Goal: Task Accomplishment & Management: Use online tool/utility

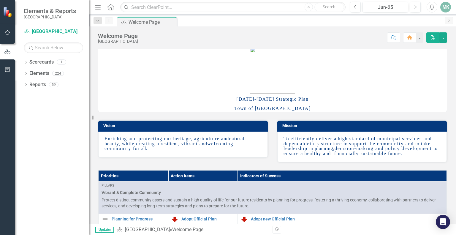
scroll to position [2, 0]
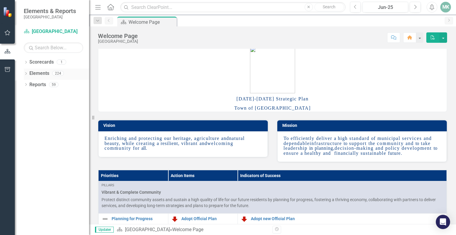
click at [27, 74] on icon "Dropdown" at bounding box center [26, 73] width 4 height 3
click at [26, 64] on icon "Dropdown" at bounding box center [26, 62] width 4 height 3
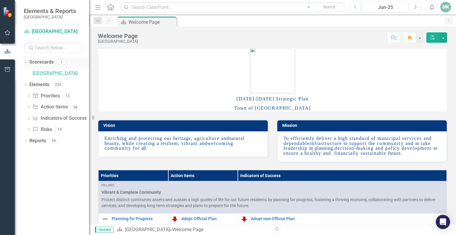
click at [26, 63] on icon "Dropdown" at bounding box center [24, 62] width 3 height 4
click at [26, 129] on icon "Dropdown" at bounding box center [26, 129] width 4 height 3
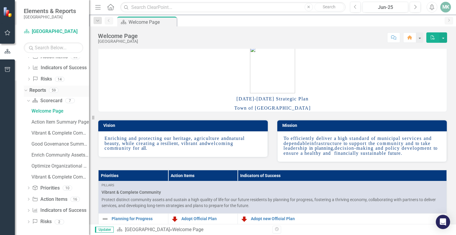
scroll to position [41, 0]
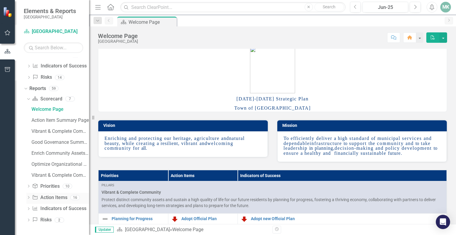
click at [29, 194] on div "Dropdown Action Item Action Items 16" at bounding box center [57, 198] width 63 height 11
click at [28, 208] on icon "Dropdown" at bounding box center [28, 208] width 4 height 3
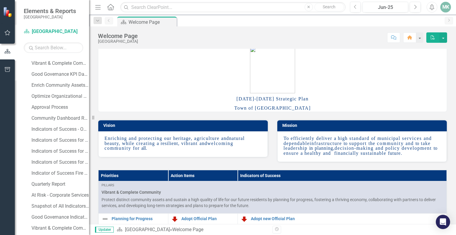
scroll to position [186, 0]
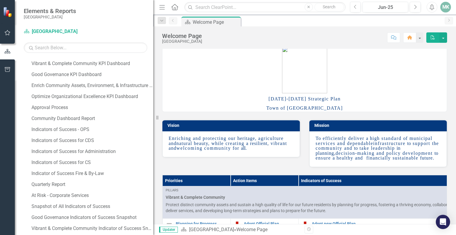
drag, startPoint x: 93, startPoint y: 118, endPoint x: 158, endPoint y: 122, distance: 65.7
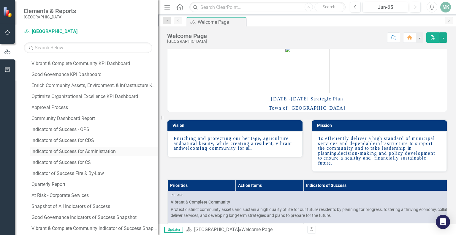
drag, startPoint x: 158, startPoint y: 122, endPoint x: 104, endPoint y: 150, distance: 60.2
click at [104, 150] on div "Indicators of Success for Administration" at bounding box center [94, 151] width 127 height 5
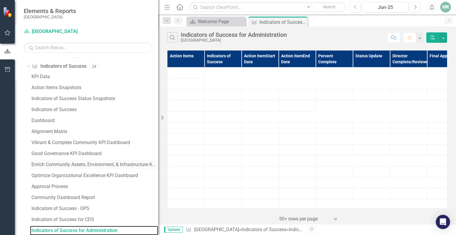
scroll to position [139, 0]
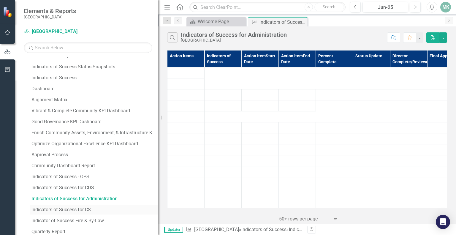
click at [90, 209] on div "Indicators of Success for CS" at bounding box center [94, 209] width 127 height 5
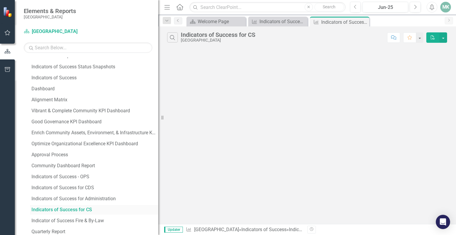
scroll to position [118, 0]
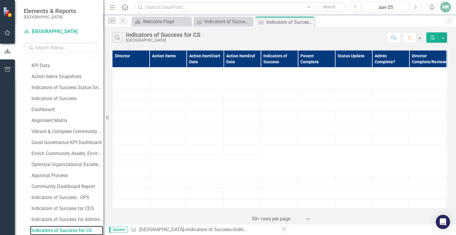
drag, startPoint x: 162, startPoint y: 117, endPoint x: 100, endPoint y: 112, distance: 62.4
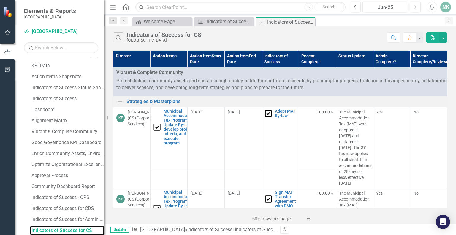
drag, startPoint x: 100, startPoint y: 112, endPoint x: 104, endPoint y: 117, distance: 6.1
click at [104, 117] on div "Resize" at bounding box center [106, 117] width 5 height 235
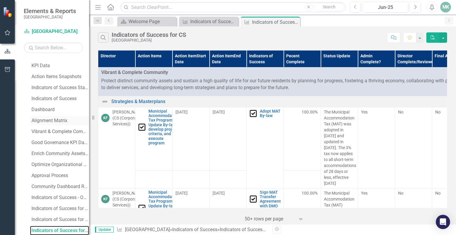
drag, startPoint x: 104, startPoint y: 117, endPoint x: 72, endPoint y: 120, distance: 32.5
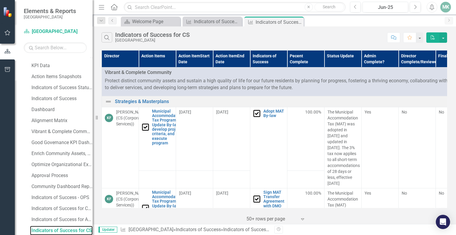
drag, startPoint x: 72, startPoint y: 120, endPoint x: 93, endPoint y: 108, distance: 24.2
click at [93, 108] on div "Resize" at bounding box center [95, 117] width 5 height 235
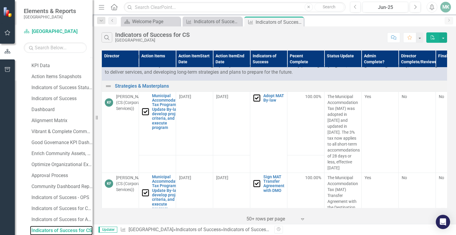
scroll to position [0, 0]
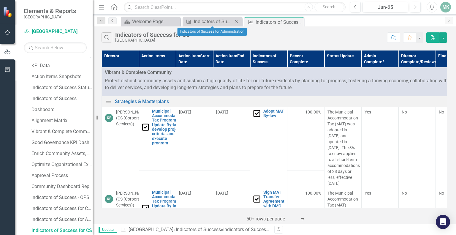
click at [234, 21] on icon "Close" at bounding box center [236, 21] width 6 height 5
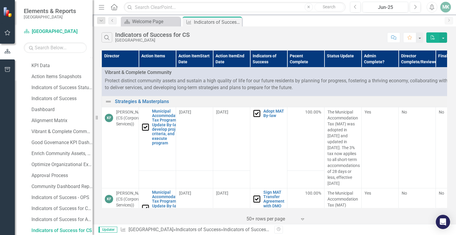
click at [213, 37] on div "Search Indicators of Success for CS [GEOGRAPHIC_DATA]" at bounding box center [242, 37] width 282 height 10
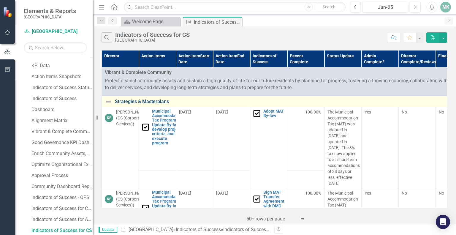
click at [155, 99] on link "Strategies & Masterplans" at bounding box center [292, 101] width 354 height 5
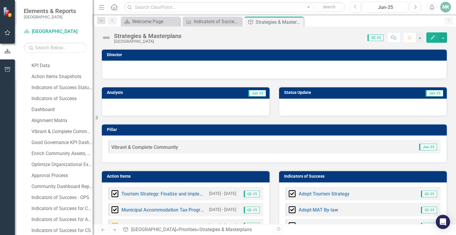
click at [374, 34] on span "Q2-25" at bounding box center [375, 37] width 16 height 7
click at [375, 39] on span "Q2-25" at bounding box center [375, 37] width 16 height 7
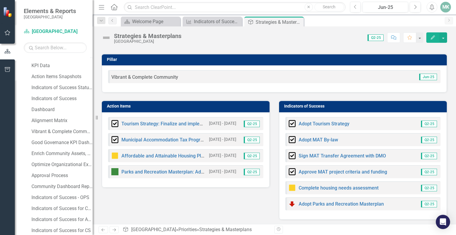
click at [252, 123] on span "Q2-25" at bounding box center [252, 123] width 16 height 7
click at [177, 124] on link "Tourism Strategy: Finalize and implement Tourism Strategy" at bounding box center [184, 124] width 127 height 6
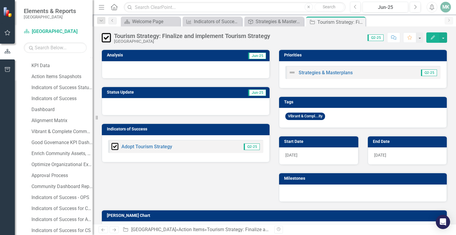
scroll to position [18, 0]
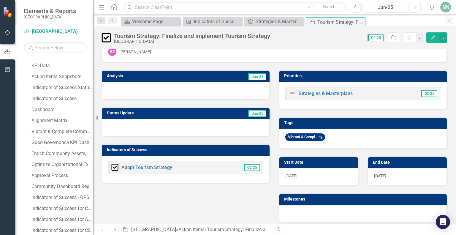
click at [252, 164] on span "Q2-25" at bounding box center [252, 167] width 16 height 7
click at [424, 91] on span "Q2-25" at bounding box center [429, 93] width 16 height 7
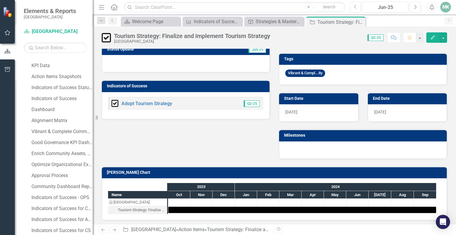
scroll to position [0, 0]
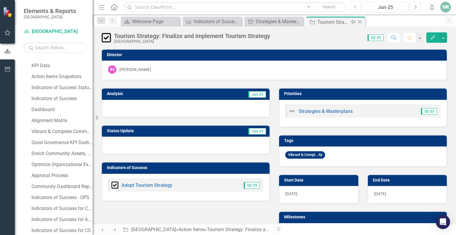
click at [361, 21] on icon "Close" at bounding box center [360, 22] width 6 height 5
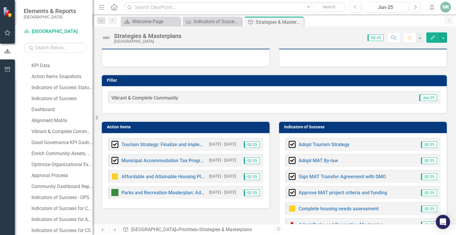
scroll to position [69, 0]
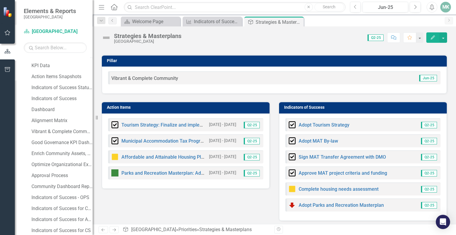
click at [303, 121] on div "Adopt Tourism Strategy" at bounding box center [318, 124] width 61 height 7
click at [299, 23] on icon "Close" at bounding box center [298, 22] width 6 height 5
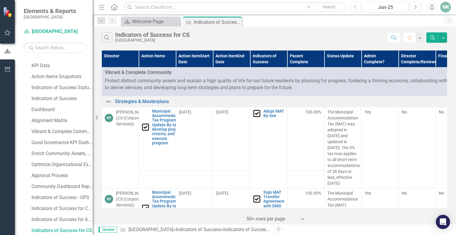
click at [108, 152] on td "KF [PERSON_NAME] (CS (Corporate Services))" at bounding box center [120, 147] width 37 height 81
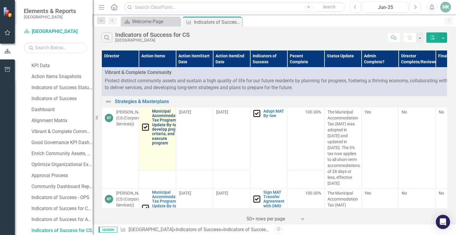
click at [164, 122] on link "Municipal Accommodation Tax Program: Update By-law, develop project criteria, a…" at bounding box center [167, 127] width 31 height 36
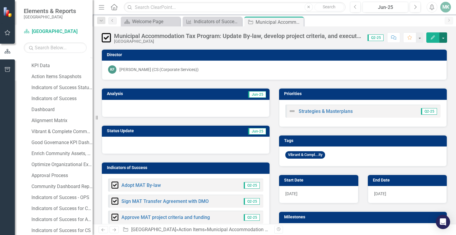
click at [443, 39] on button "button" at bounding box center [443, 37] width 8 height 10
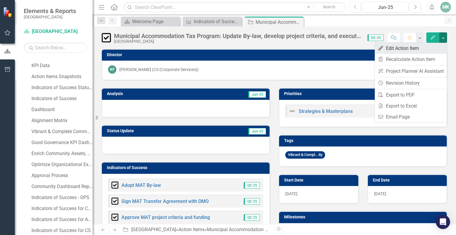
click at [439, 45] on link "Edit Edit Action Item" at bounding box center [410, 48] width 72 height 11
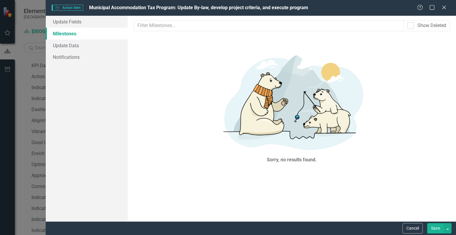
click at [447, 7] on div "Help Maximize Close" at bounding box center [433, 7] width 33 height 7
click at [443, 7] on icon at bounding box center [443, 7] width 4 height 4
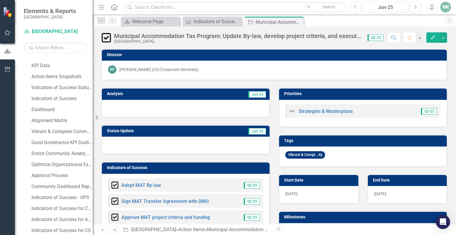
click at [374, 39] on span "Q2-25" at bounding box center [375, 37] width 16 height 7
click at [431, 41] on button "Edit" at bounding box center [432, 37] width 13 height 10
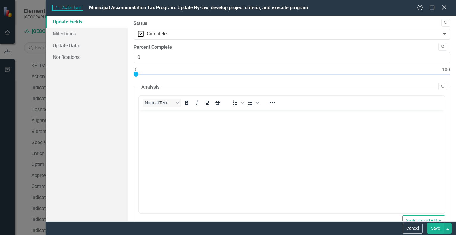
click at [442, 7] on icon "Close" at bounding box center [443, 7] width 7 height 6
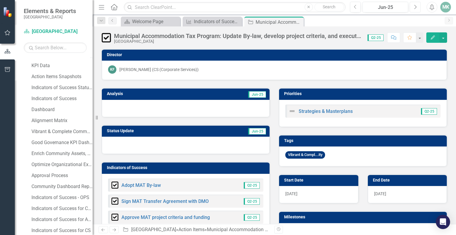
click at [413, 9] on button "Next" at bounding box center [414, 7] width 11 height 11
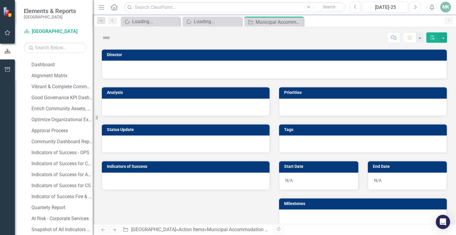
scroll to position [118, 0]
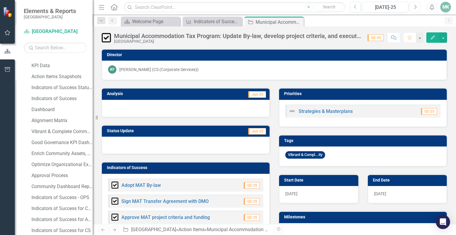
click at [414, 8] on icon "Next" at bounding box center [414, 6] width 3 height 5
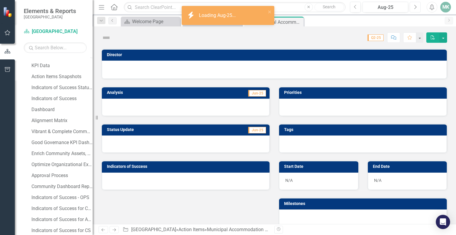
scroll to position [118, 0]
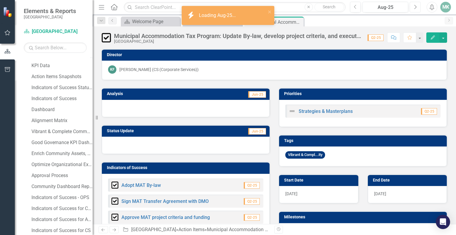
click at [414, 8] on icon "Next" at bounding box center [414, 6] width 3 height 5
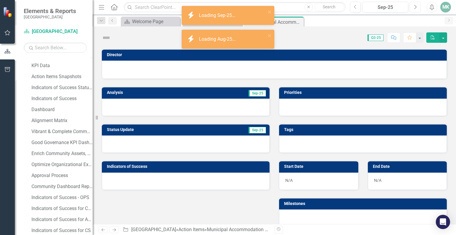
scroll to position [118, 0]
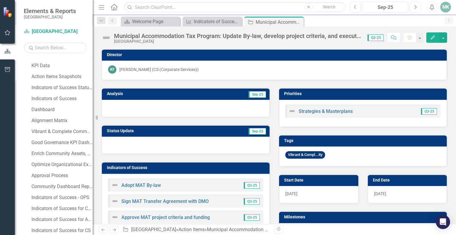
click at [414, 8] on icon "Next" at bounding box center [414, 6] width 3 height 5
click at [357, 5] on icon "Previous" at bounding box center [355, 6] width 3 height 5
click at [355, 7] on icon "Previous" at bounding box center [355, 6] width 3 height 5
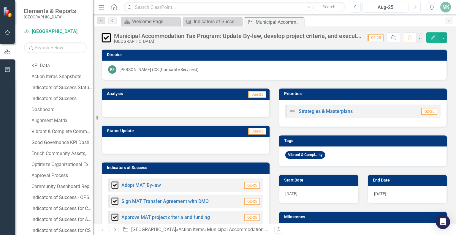
click at [413, 9] on button "Next" at bounding box center [414, 7] width 11 height 11
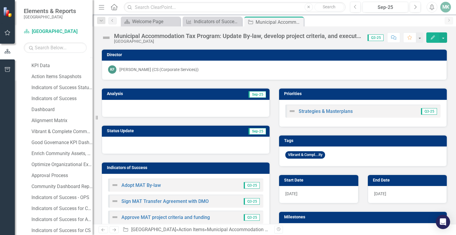
click at [184, 69] on div "[PERSON_NAME] (CS (Corporate Services))" at bounding box center [158, 69] width 79 height 6
click at [188, 38] on div "Municipal Accommodation Tax Program: Update By-law, develop project criteria, a…" at bounding box center [237, 36] width 247 height 7
click at [443, 38] on button "button" at bounding box center [443, 37] width 8 height 10
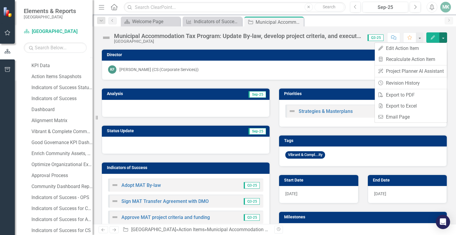
click at [253, 77] on div "KF [PERSON_NAME] (CS (Corporate Services))" at bounding box center [274, 70] width 345 height 19
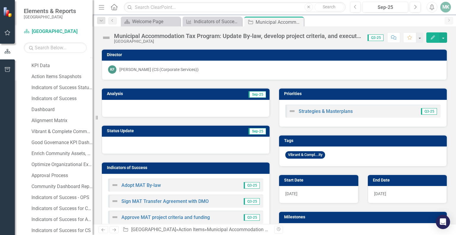
click at [104, 38] on img at bounding box center [105, 37] width 9 height 9
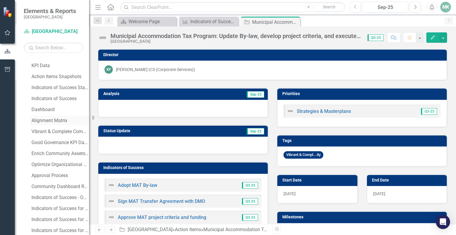
drag, startPoint x: 95, startPoint y: 117, endPoint x: 79, endPoint y: 119, distance: 15.5
drag, startPoint x: 79, startPoint y: 119, endPoint x: 272, endPoint y: 135, distance: 192.9
click at [272, 135] on div "Tags Vibrant & Compl...ity" at bounding box center [361, 146] width 179 height 39
click at [296, 21] on icon "Close" at bounding box center [294, 22] width 6 height 5
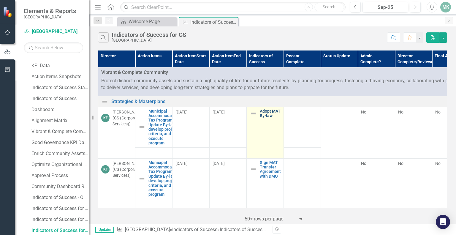
click at [272, 114] on link "Adopt MAT By-law" at bounding box center [270, 113] width 21 height 9
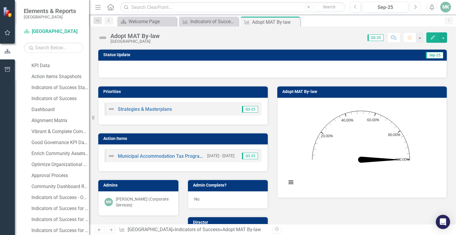
click at [414, 10] on button "Next" at bounding box center [414, 7] width 11 height 11
click at [376, 38] on span "Q3-25" at bounding box center [375, 37] width 16 height 7
click at [176, 108] on div "Strategies & Masterplans Q3-25" at bounding box center [182, 108] width 157 height 13
click at [158, 111] on div "Strategies & Masterplans" at bounding box center [140, 108] width 64 height 7
click at [158, 110] on link "Strategies & Masterplans" at bounding box center [145, 109] width 54 height 6
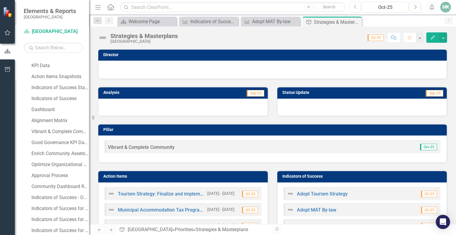
scroll to position [70, 0]
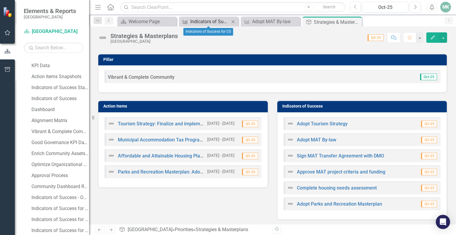
click at [201, 20] on div "Indicators of Success for CS" at bounding box center [209, 21] width 39 height 7
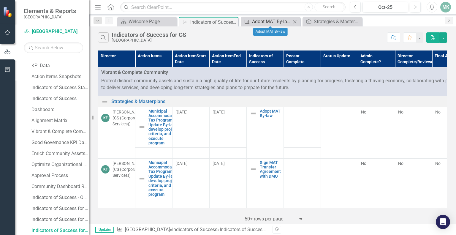
click at [262, 22] on div "Adopt MAT By-law" at bounding box center [271, 21] width 39 height 7
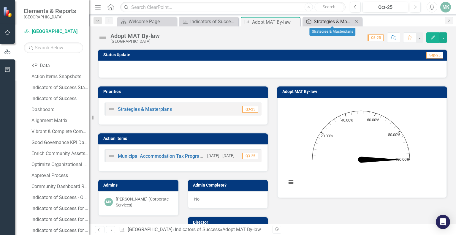
click at [324, 22] on div "Strategies & Masterplans" at bounding box center [333, 21] width 39 height 7
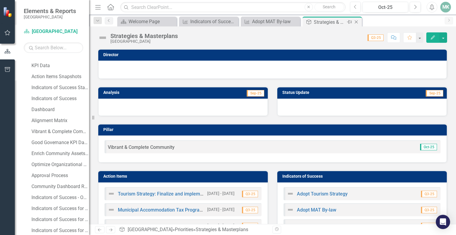
click at [357, 21] on icon "Close" at bounding box center [356, 22] width 6 height 5
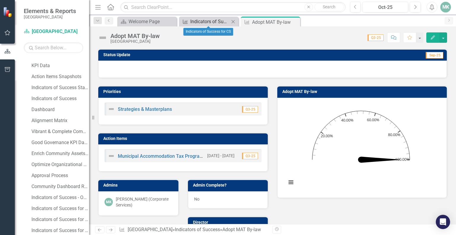
click at [219, 25] on div "Indicators of Success for CS" at bounding box center [209, 21] width 39 height 7
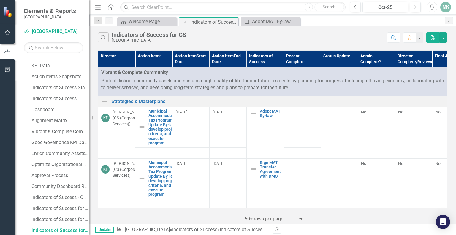
click at [126, 34] on div "Indicators of Success for CS" at bounding box center [149, 34] width 74 height 7
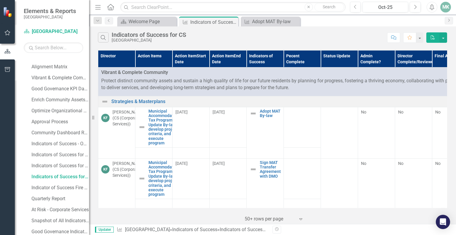
scroll to position [172, 0]
click at [55, 174] on div "Indicators of Success for CS" at bounding box center [60, 176] width 58 height 5
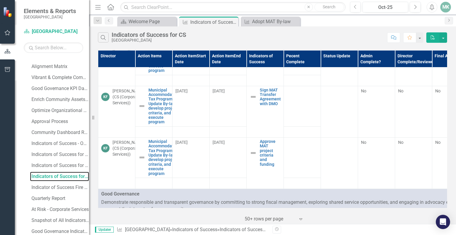
scroll to position [0, 0]
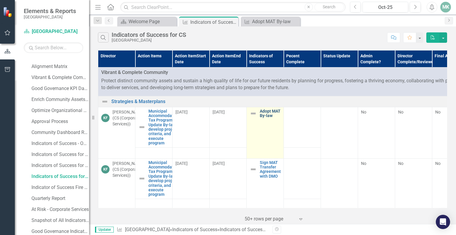
click at [260, 109] on link "Adopt MAT By-law" at bounding box center [270, 113] width 21 height 9
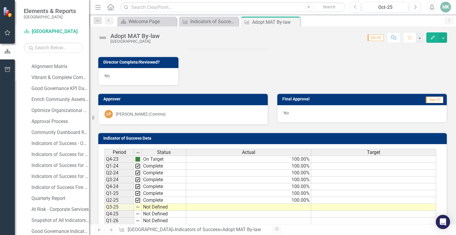
scroll to position [236, 0]
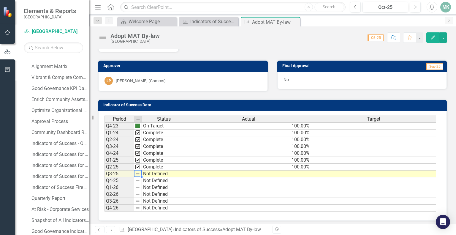
click at [104, 171] on div "Period Status Q4-23 On Target Q1-24 Complete Q2-24 Complete Q3-24 Complete Q4-2…" at bounding box center [104, 163] width 0 height 96
click at [140, 171] on td at bounding box center [138, 173] width 8 height 7
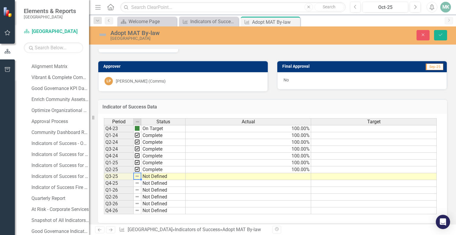
click at [137, 174] on img at bounding box center [137, 176] width 5 height 5
click at [135, 119] on img at bounding box center [137, 121] width 5 height 5
click at [137, 173] on td at bounding box center [137, 176] width 8 height 7
click at [137, 174] on img at bounding box center [137, 176] width 5 height 5
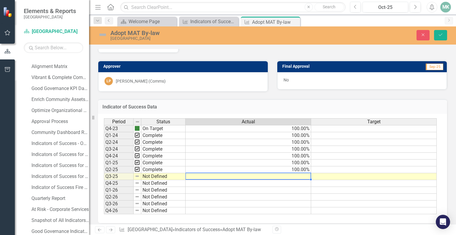
click at [269, 175] on td at bounding box center [247, 176] width 125 height 7
click at [272, 174] on td at bounding box center [247, 176] width 125 height 7
click at [272, 174] on textarea at bounding box center [248, 175] width 126 height 7
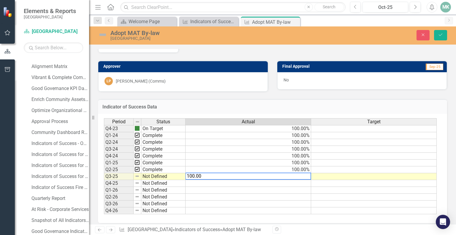
type textarea "100.00"
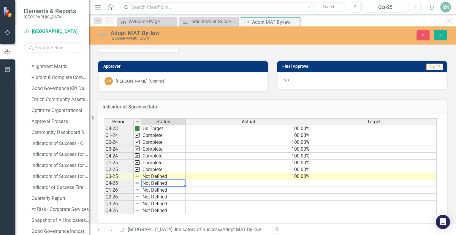
click at [104, 177] on div "Period Status Q4-23 On Target Q1-24 Complete Q2-24 Complete Q3-24 Complete Q4-2…" at bounding box center [104, 166] width 0 height 96
click at [145, 173] on td "Not Defined" at bounding box center [163, 176] width 44 height 7
click at [136, 174] on img at bounding box center [137, 176] width 5 height 5
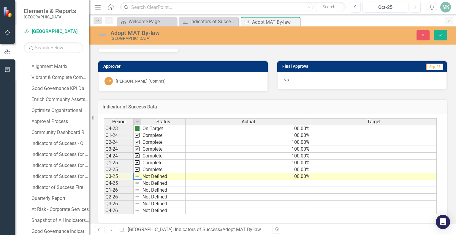
click at [136, 174] on img at bounding box center [137, 176] width 5 height 5
click at [128, 174] on td "Q3-25" at bounding box center [119, 176] width 30 height 7
click at [137, 175] on img at bounding box center [137, 176] width 5 height 5
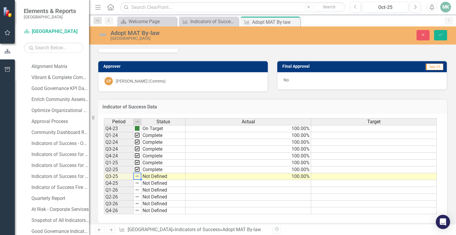
click at [137, 175] on img at bounding box center [137, 176] width 5 height 5
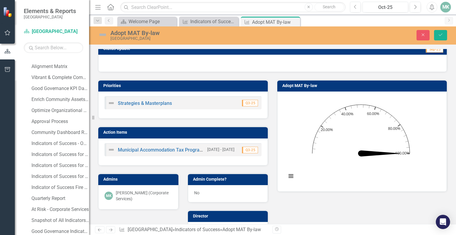
scroll to position [0, 0]
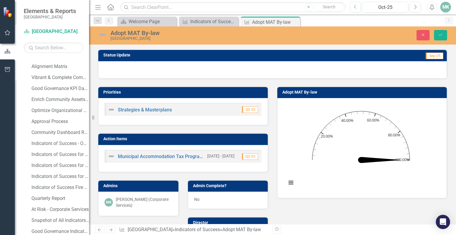
click at [104, 35] on img at bounding box center [102, 34] width 9 height 9
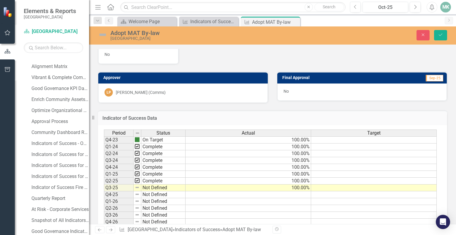
scroll to position [225, 0]
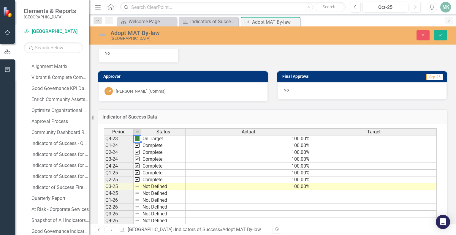
click at [138, 137] on img at bounding box center [137, 138] width 5 height 5
click at [137, 184] on img at bounding box center [137, 186] width 5 height 5
click at [138, 129] on img at bounding box center [137, 131] width 5 height 5
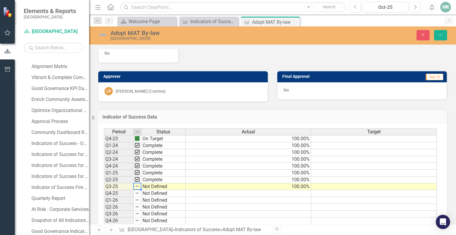
click at [138, 184] on td at bounding box center [137, 186] width 8 height 7
click at [138, 184] on img at bounding box center [137, 186] width 5 height 5
click at [136, 184] on img at bounding box center [137, 186] width 5 height 5
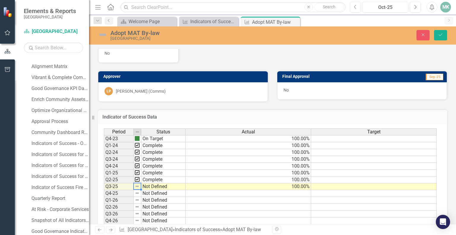
click at [136, 184] on img at bounding box center [137, 186] width 5 height 5
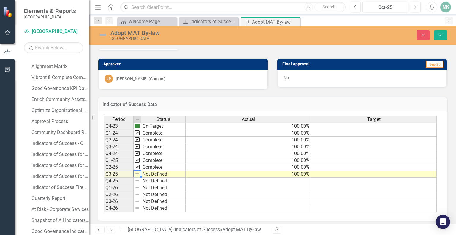
click at [138, 171] on td at bounding box center [137, 174] width 8 height 7
click at [137, 171] on img at bounding box center [137, 173] width 5 height 5
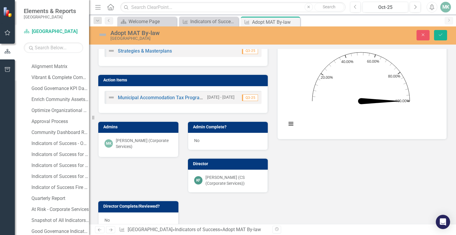
scroll to position [0, 0]
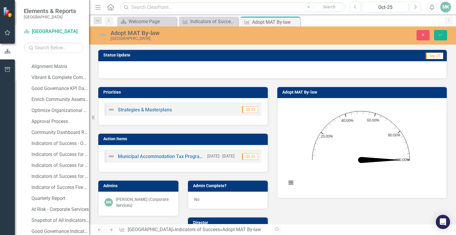
click at [199, 197] on div "No" at bounding box center [228, 199] width 80 height 17
click at [195, 198] on span "No" at bounding box center [196, 199] width 5 height 5
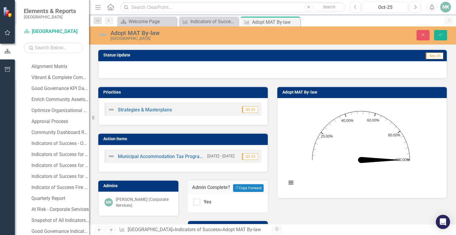
click at [195, 198] on div "Yes" at bounding box center [227, 203] width 81 height 19
click at [195, 202] on input "Yes" at bounding box center [195, 200] width 4 height 4
checkbox input "true"
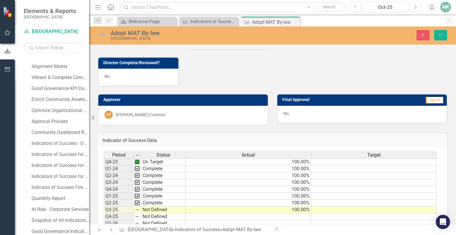
scroll to position [210, 0]
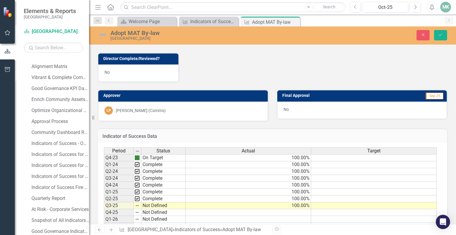
click at [136, 203] on img at bounding box center [137, 205] width 5 height 5
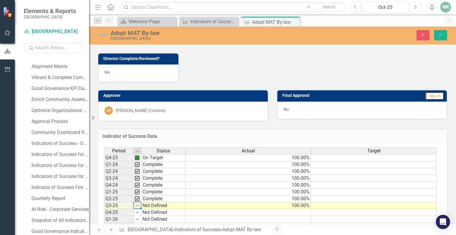
click at [158, 202] on td "Not Defined" at bounding box center [163, 205] width 44 height 7
click at [158, 201] on textarea "Not Defined" at bounding box center [163, 204] width 44 height 7
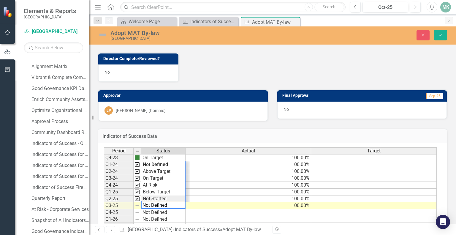
scroll to position [14, 0]
type textarea "Complete"
click at [158, 157] on div "Period Status Actual Target Q4-23 On Target 100.00% Q1-24 Complete 100.00% Q2-2…" at bounding box center [270, 195] width 333 height 96
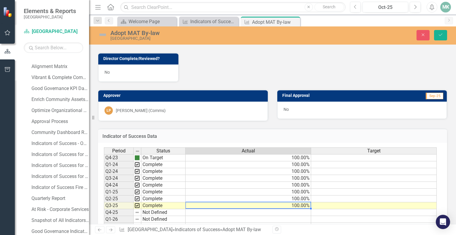
click at [214, 202] on td "100.00%" at bounding box center [247, 205] width 125 height 7
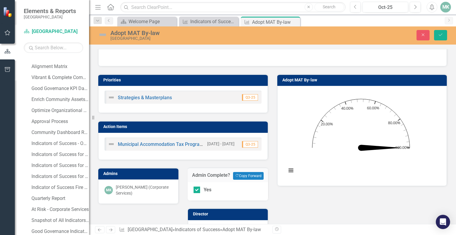
scroll to position [0, 0]
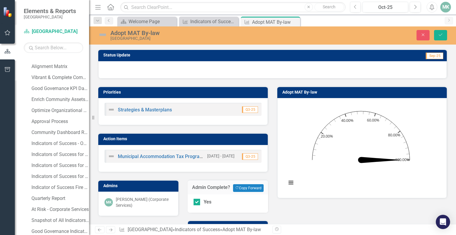
click at [102, 35] on img at bounding box center [102, 34] width 9 height 9
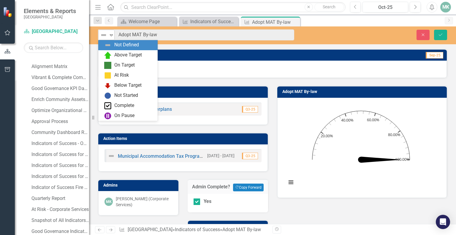
click at [109, 35] on icon "Expand" at bounding box center [111, 35] width 6 height 5
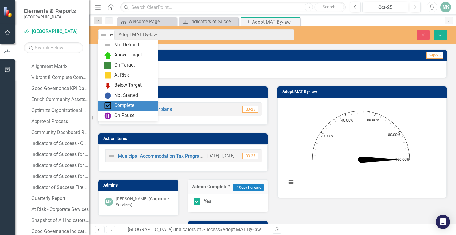
click at [126, 104] on div "Complete" at bounding box center [124, 105] width 20 height 7
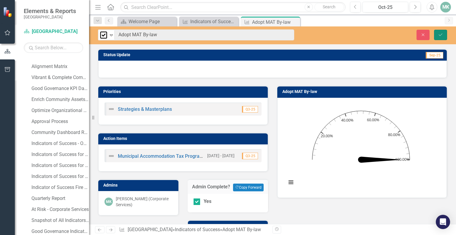
click at [441, 36] on icon "Save" at bounding box center [440, 35] width 5 height 4
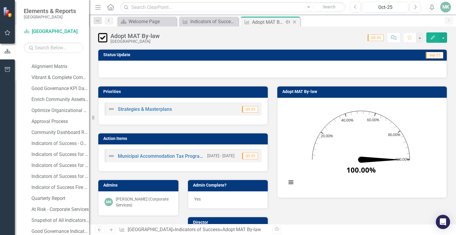
click at [294, 20] on icon "Close" at bounding box center [294, 22] width 6 height 5
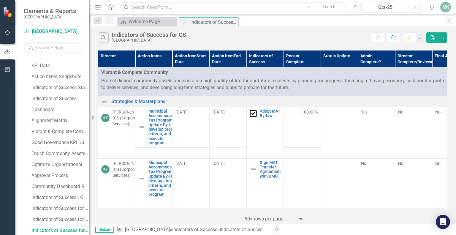
click at [353, 10] on button "Previous" at bounding box center [355, 7] width 11 height 11
click at [354, 10] on button "Previous" at bounding box center [355, 7] width 11 height 11
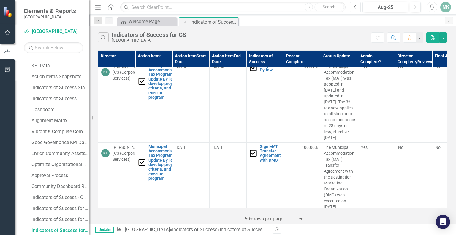
scroll to position [46, 0]
click at [414, 11] on button "Next" at bounding box center [414, 7] width 11 height 11
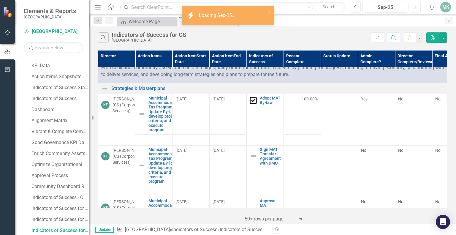
scroll to position [17, 0]
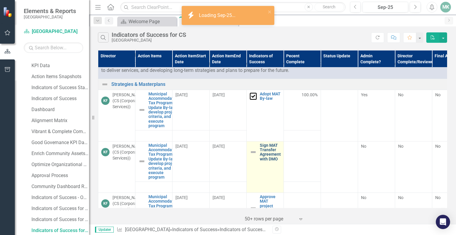
click at [273, 155] on link "Sign MAT Transfer Agreement with DMO" at bounding box center [270, 152] width 21 height 18
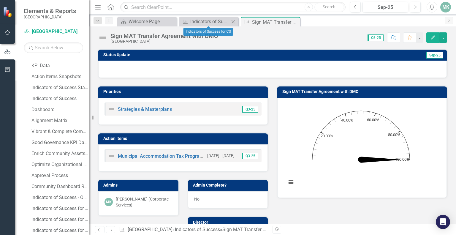
click at [203, 26] on div "Indicator of Success Indicators of Success for CS Close" at bounding box center [208, 22] width 59 height 10
click at [203, 23] on div "Indicators of Success for CS" at bounding box center [209, 21] width 39 height 7
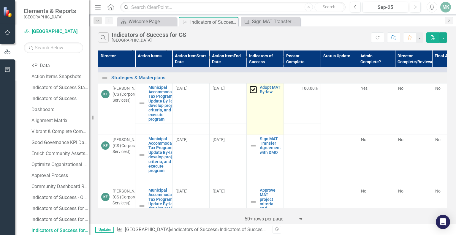
scroll to position [24, 0]
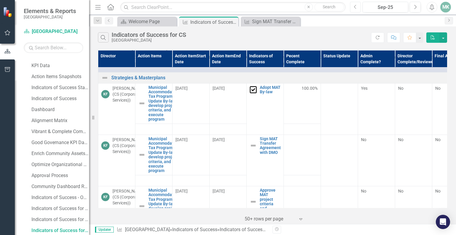
click at [357, 6] on button "Previous" at bounding box center [355, 7] width 11 height 11
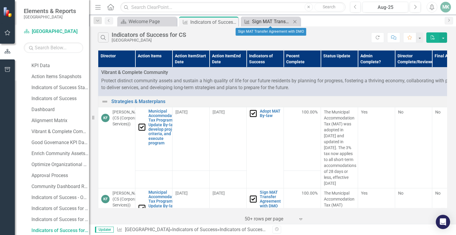
click at [260, 19] on div "Sign MAT Transfer Agreement with DMO" at bounding box center [271, 21] width 39 height 7
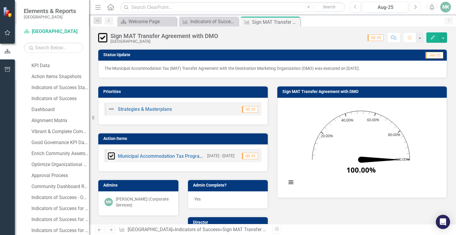
click at [412, 8] on button "Next" at bounding box center [414, 7] width 11 height 11
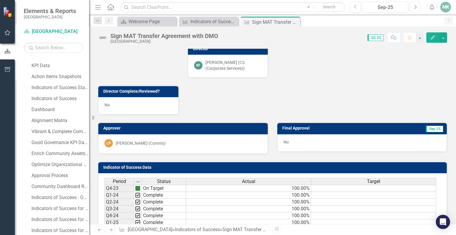
scroll to position [236, 0]
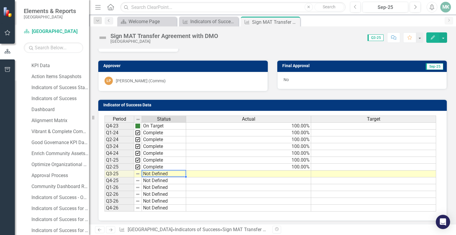
click at [155, 171] on td "Not Defined" at bounding box center [164, 173] width 44 height 7
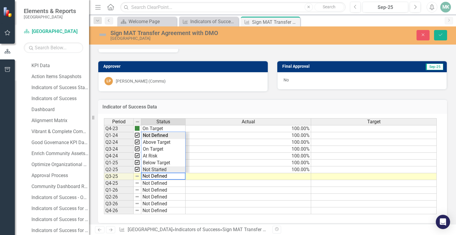
scroll to position [14, 0]
type textarea "Complete"
click at [169, 159] on div "Period Status Actual Target Q4-23 On Target 100.00% Q1-24 Complete 100.00% Q2-2…" at bounding box center [270, 166] width 333 height 96
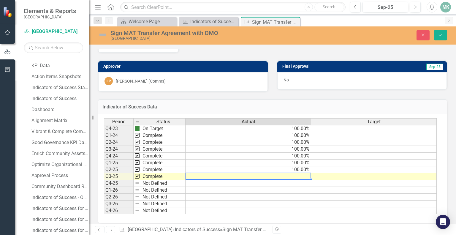
click at [279, 173] on td at bounding box center [247, 176] width 125 height 7
type textarea "100.00"
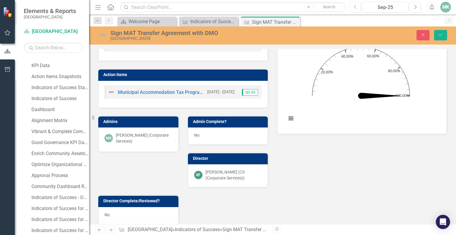
scroll to position [64, 0]
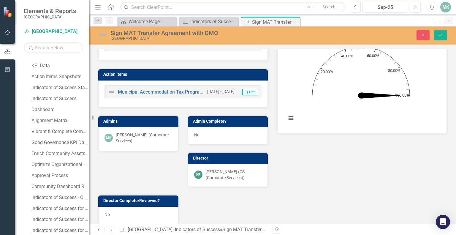
click at [206, 132] on div "No" at bounding box center [228, 135] width 80 height 17
click at [198, 134] on div "No" at bounding box center [228, 135] width 80 height 17
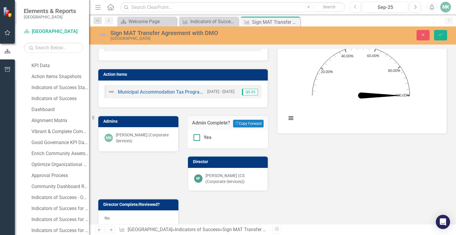
click at [198, 138] on div at bounding box center [196, 137] width 7 height 7
click at [197, 138] on input "Yes" at bounding box center [195, 136] width 4 height 4
checkbox input "true"
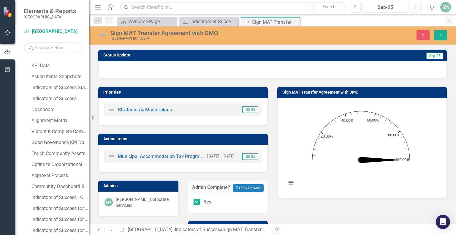
click at [104, 34] on img at bounding box center [102, 34] width 9 height 9
click at [111, 34] on div "Sign MAT Transfer Agreement with DMO" at bounding box center [200, 33] width 181 height 7
click at [104, 36] on img at bounding box center [102, 34] width 9 height 9
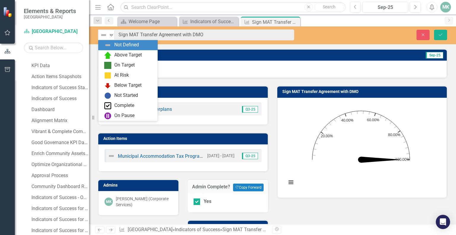
click at [104, 36] on img at bounding box center [103, 34] width 7 height 7
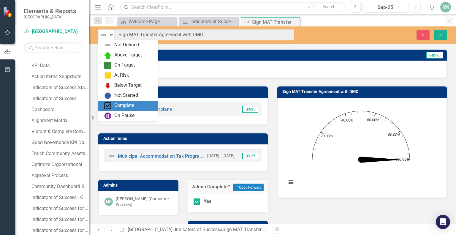
click at [117, 106] on div "Complete" at bounding box center [124, 105] width 20 height 7
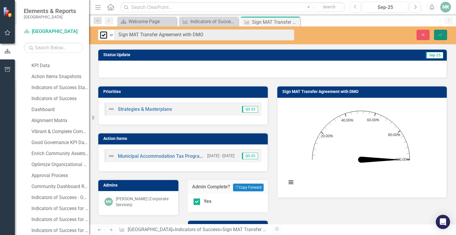
click at [438, 34] on icon "Save" at bounding box center [440, 35] width 5 height 4
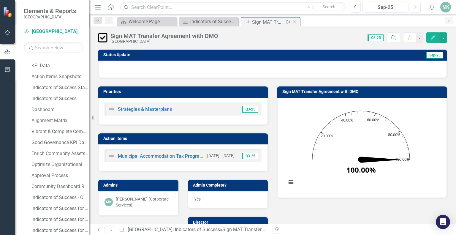
click at [293, 21] on icon "Close" at bounding box center [294, 22] width 6 height 5
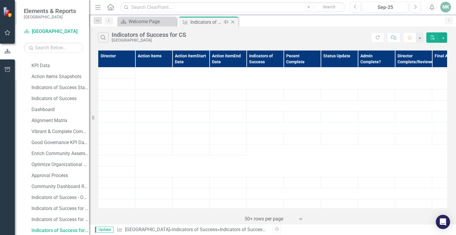
click at [215, 21] on div "Indicators of Success for CS" at bounding box center [206, 21] width 32 height 7
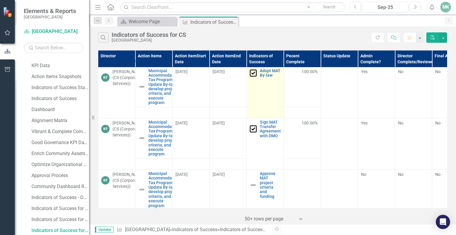
scroll to position [65, 0]
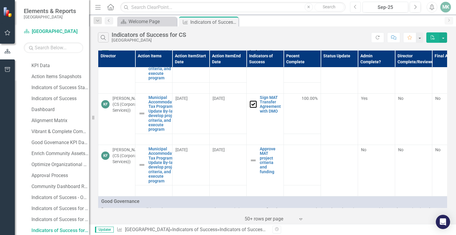
click at [356, 7] on icon "Previous" at bounding box center [355, 6] width 3 height 5
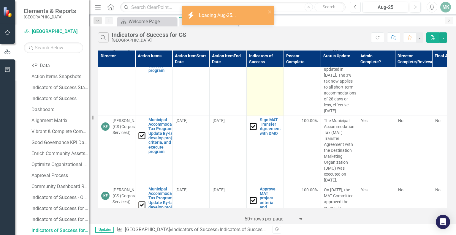
scroll to position [107, 0]
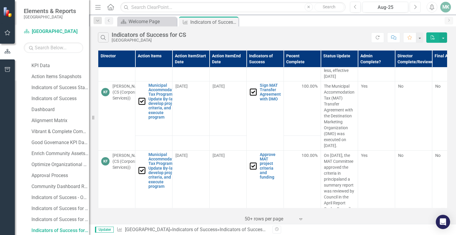
click at [416, 8] on icon "Next" at bounding box center [414, 6] width 3 height 5
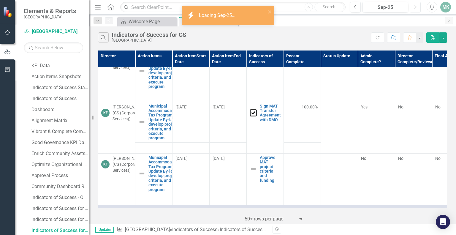
scroll to position [57, 0]
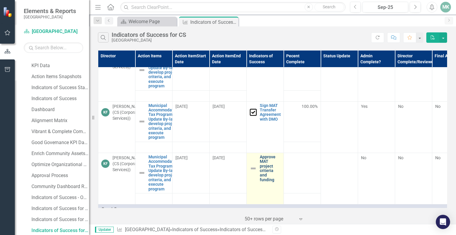
click at [269, 162] on link "Approve MAT project criteria and funding" at bounding box center [270, 168] width 21 height 27
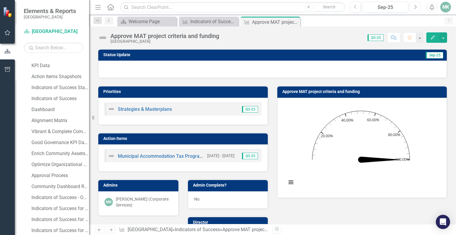
click at [412, 9] on button "Next" at bounding box center [414, 7] width 11 height 11
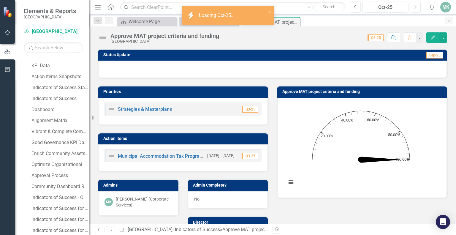
click at [349, 9] on div "Previous Oct-25 Next Alerts MK User Edit Profile Disable Sound Silence Alerts H…" at bounding box center [398, 7] width 108 height 11
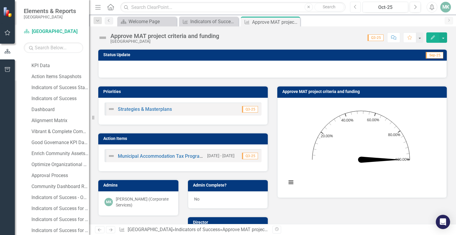
click at [356, 4] on icon "Previous" at bounding box center [355, 6] width 3 height 5
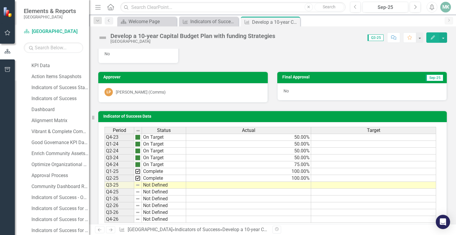
scroll to position [225, 0]
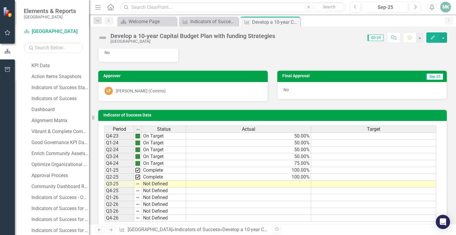
click at [147, 180] on td "Not Defined" at bounding box center [164, 183] width 44 height 7
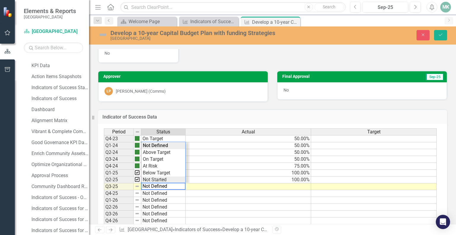
scroll to position [14, 0]
type textarea "Complete"
click at [158, 169] on div "Period Status Actual Target Q4-23 On Target 50.00% Q1-24 On Target 50.00% Q2-24…" at bounding box center [270, 176] width 333 height 96
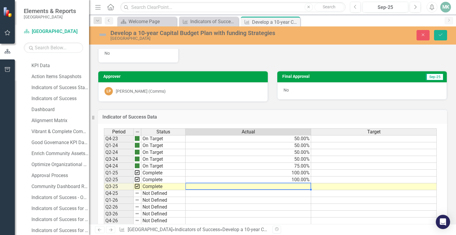
click at [226, 183] on td at bounding box center [247, 186] width 125 height 7
type textarea "100"
click at [229, 177] on td "100.00%" at bounding box center [247, 179] width 125 height 7
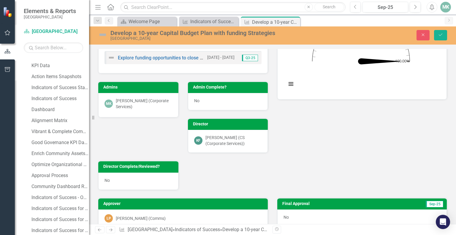
scroll to position [97, 0]
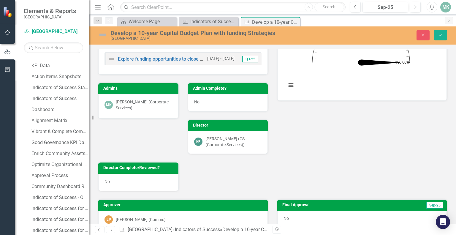
click at [206, 98] on div "No" at bounding box center [228, 102] width 80 height 17
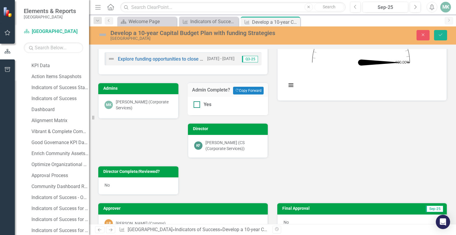
click at [201, 108] on div "Yes" at bounding box center [227, 104] width 69 height 7
click at [197, 105] on input "Yes" at bounding box center [195, 103] width 4 height 4
checkbox input "true"
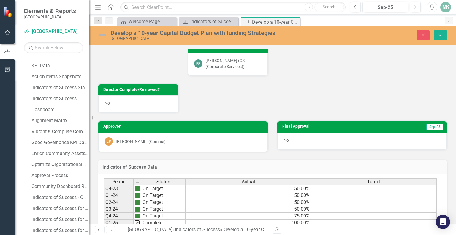
scroll to position [0, 0]
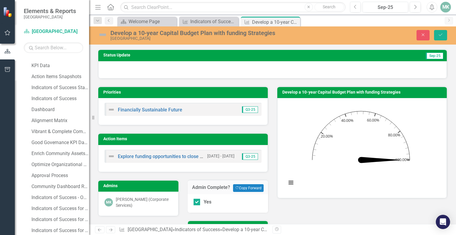
click at [101, 29] on div "Develop a 10-year Capital Budget Plan with funding Strategies Niagara-on-the-La…" at bounding box center [196, 34] width 196 height 11
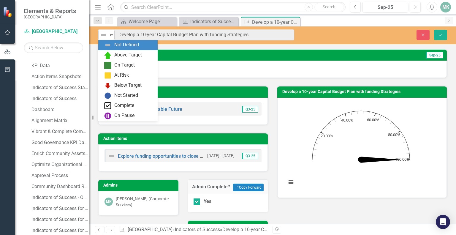
click at [104, 34] on img at bounding box center [103, 34] width 7 height 7
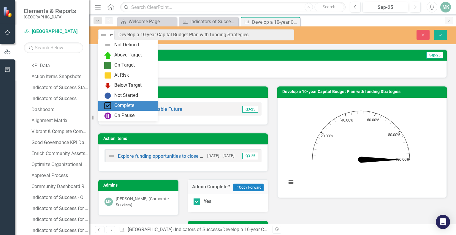
click at [118, 103] on div "Complete" at bounding box center [124, 105] width 20 height 7
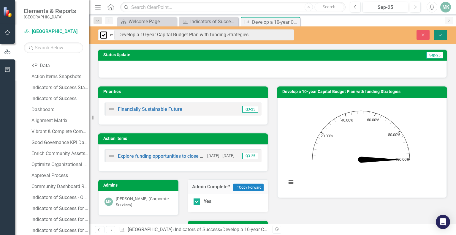
click at [439, 35] on icon "submit" at bounding box center [440, 34] width 4 height 2
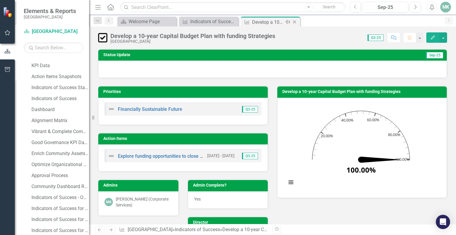
click at [296, 21] on icon "Close" at bounding box center [294, 22] width 6 height 5
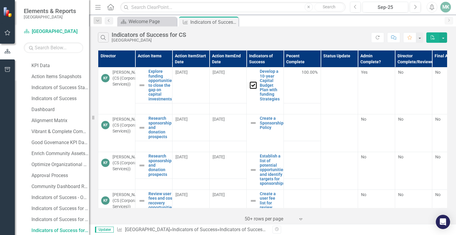
scroll to position [233, 0]
click at [356, 11] on button "Previous" at bounding box center [355, 7] width 11 height 11
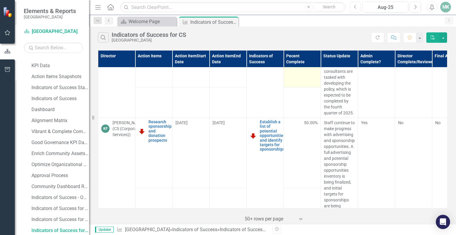
scroll to position [446, 0]
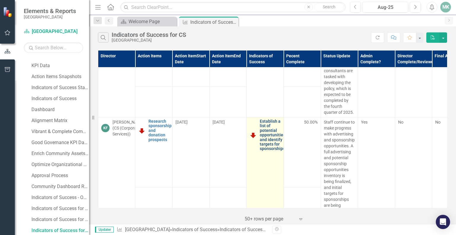
click at [271, 146] on link "Establish a list of potential opportunities and identify targets for sponsorshi…" at bounding box center [273, 135] width 26 height 32
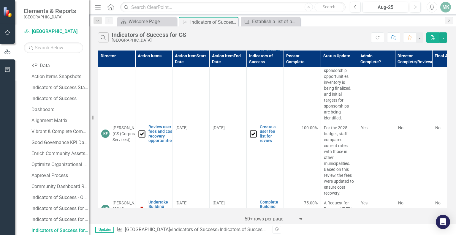
scroll to position [540, 0]
click at [295, 19] on icon "Close" at bounding box center [295, 21] width 6 height 5
click at [414, 6] on icon "Next" at bounding box center [414, 6] width 3 height 5
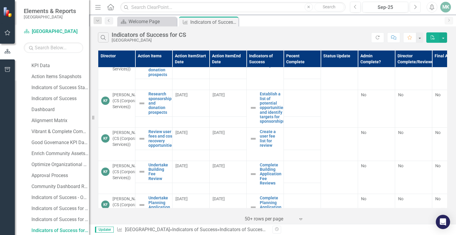
scroll to position [295, 0]
click at [265, 143] on link "Create a user fee list for review" at bounding box center [270, 138] width 21 height 18
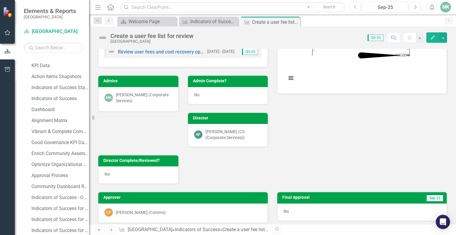
scroll to position [236, 0]
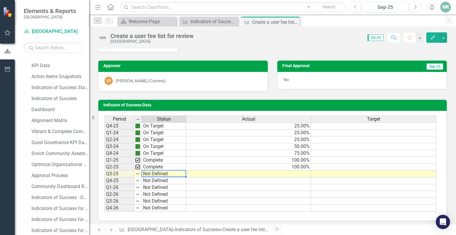
click at [144, 171] on td "Not Defined" at bounding box center [164, 173] width 44 height 7
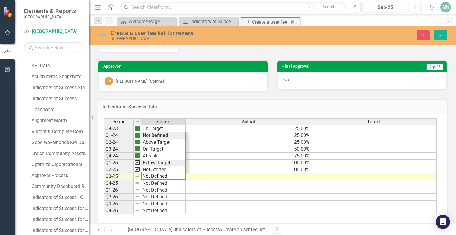
scroll to position [14, 0]
type textarea "Complete"
click at [160, 159] on div "Period Status Actual Target Q4-23 On Target 25.00% Q1-24 On Target 25.00% Q2-24…" at bounding box center [270, 166] width 333 height 96
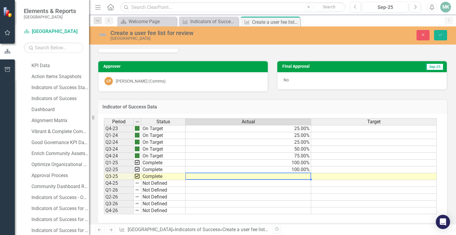
click at [248, 173] on td at bounding box center [247, 176] width 125 height 7
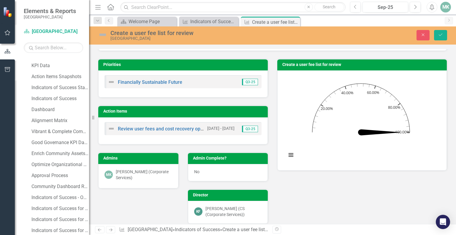
scroll to position [0, 0]
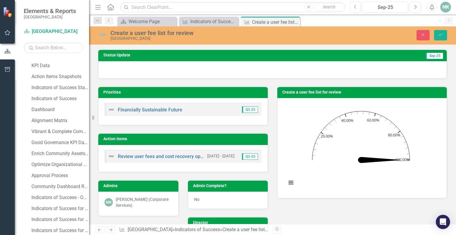
type textarea "100.00"
click at [199, 199] on div "No" at bounding box center [228, 199] width 80 height 17
click at [197, 197] on span "No" at bounding box center [196, 199] width 5 height 5
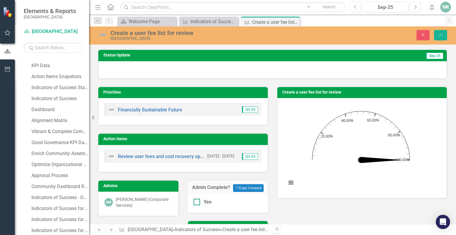
click at [200, 205] on div "Yes" at bounding box center [227, 201] width 69 height 7
click at [197, 202] on input "Yes" at bounding box center [195, 200] width 4 height 4
checkbox input "true"
click at [102, 34] on img at bounding box center [102, 34] width 9 height 9
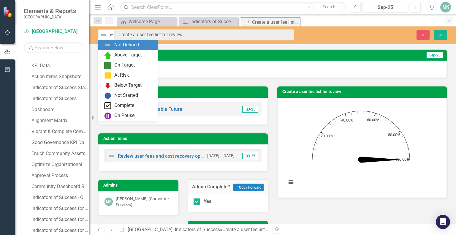
click at [102, 34] on img at bounding box center [103, 34] width 7 height 7
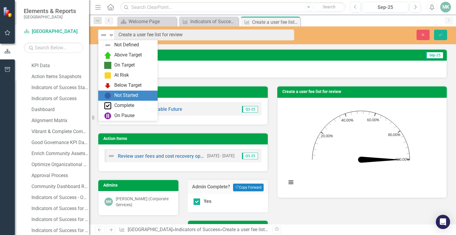
click at [117, 100] on div "Not Started" at bounding box center [127, 95] width 59 height 10
click at [109, 35] on icon "Expand" at bounding box center [111, 35] width 6 height 5
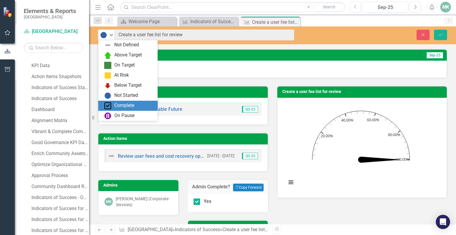
click at [120, 105] on div "Complete" at bounding box center [124, 105] width 20 height 7
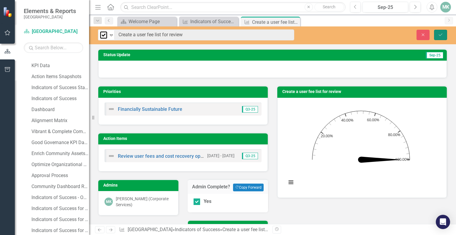
click at [439, 37] on button "Save" at bounding box center [440, 35] width 13 height 10
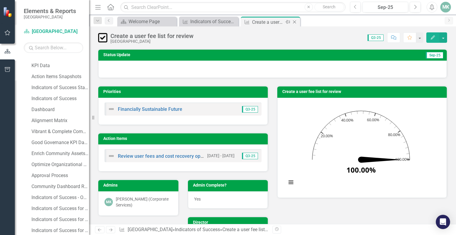
click at [294, 22] on icon "Close" at bounding box center [294, 22] width 6 height 5
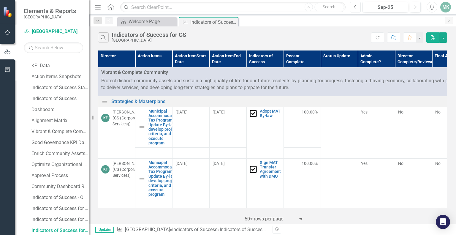
click at [354, 10] on button "Previous" at bounding box center [355, 7] width 11 height 11
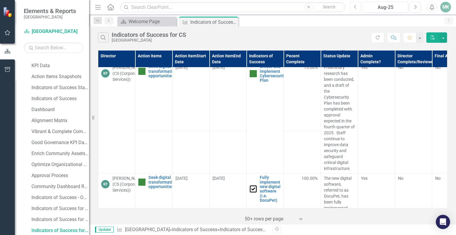
scroll to position [1684, 0]
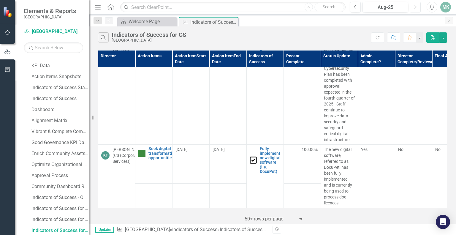
click at [417, 5] on button "Next" at bounding box center [414, 7] width 11 height 11
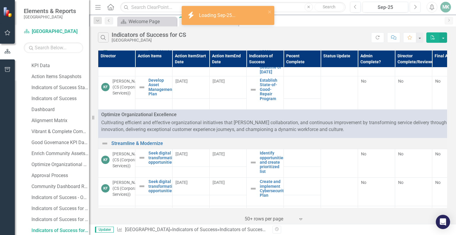
scroll to position [811, 0]
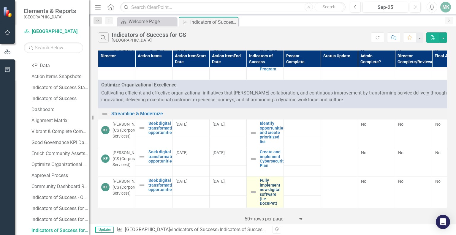
click at [263, 185] on link "Fully implement new digital software (i.e. DocuPet)" at bounding box center [270, 191] width 21 height 27
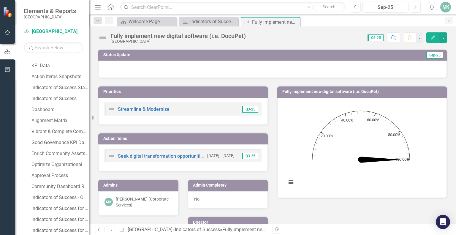
scroll to position [236, 0]
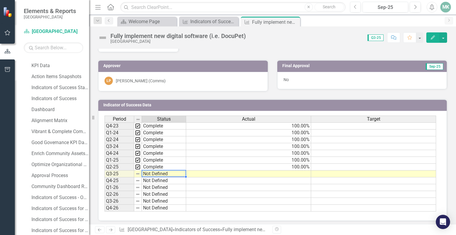
click at [147, 172] on td "Not Defined" at bounding box center [164, 173] width 44 height 7
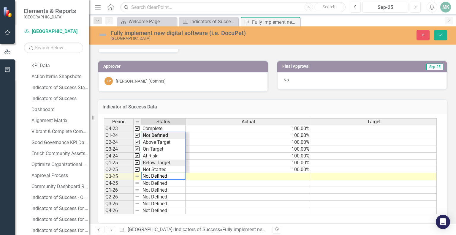
scroll to position [14, 0]
type textarea "Complete"
click at [166, 160] on div "Period Status Actual Target Q4-23 Complete 100.00% Q1-24 Complete 100.00% Q2-24…" at bounding box center [270, 166] width 333 height 96
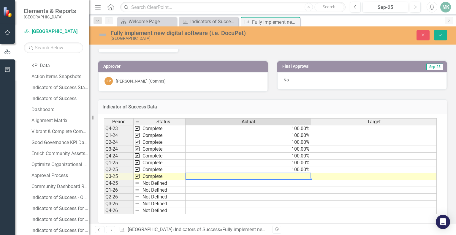
click at [232, 175] on td at bounding box center [247, 176] width 125 height 7
type textarea "100"
click at [242, 169] on td "100.00%" at bounding box center [247, 169] width 125 height 7
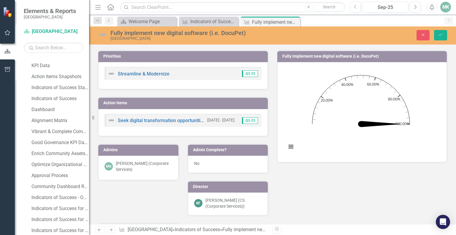
scroll to position [36, 0]
click at [207, 157] on div "No" at bounding box center [228, 164] width 80 height 17
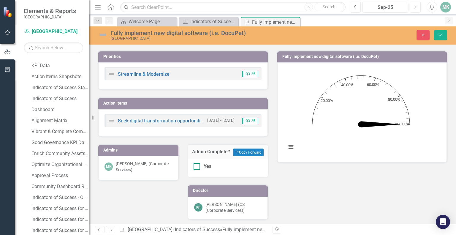
click at [200, 167] on div "Yes" at bounding box center [227, 166] width 69 height 7
click at [197, 167] on input "Yes" at bounding box center [195, 165] width 4 height 4
checkbox input "true"
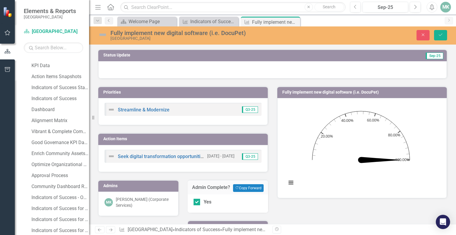
click at [104, 34] on img at bounding box center [102, 34] width 9 height 9
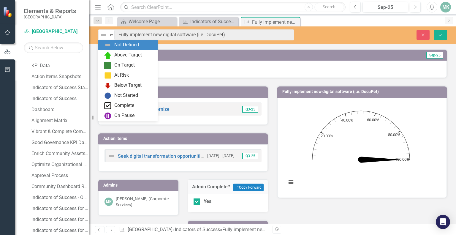
click at [104, 34] on img at bounding box center [103, 34] width 7 height 7
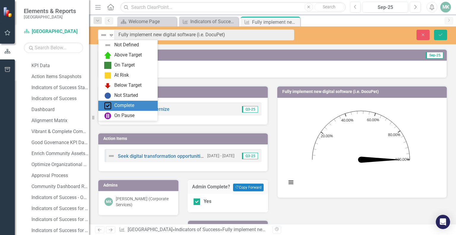
click at [111, 101] on div "Complete" at bounding box center [127, 106] width 59 height 10
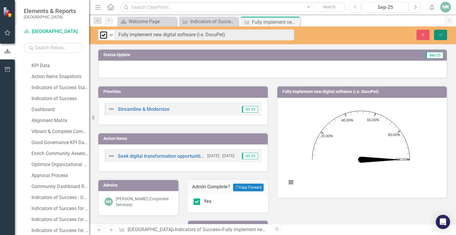
click at [435, 36] on button "Save" at bounding box center [440, 35] width 13 height 10
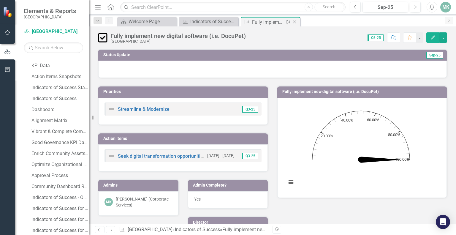
click at [295, 23] on icon "Close" at bounding box center [294, 22] width 6 height 5
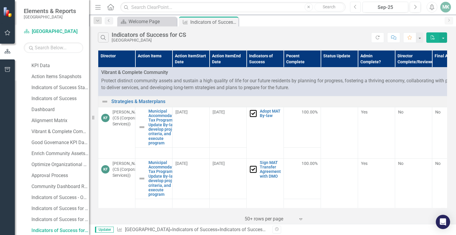
click at [355, 12] on button "Previous" at bounding box center [355, 7] width 11 height 11
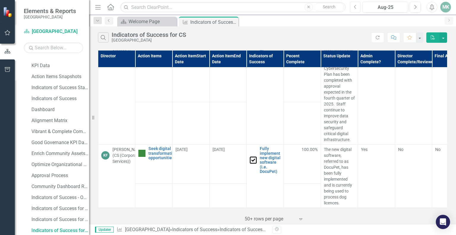
scroll to position [1684, 0]
click at [418, 9] on button "Next" at bounding box center [414, 7] width 11 height 11
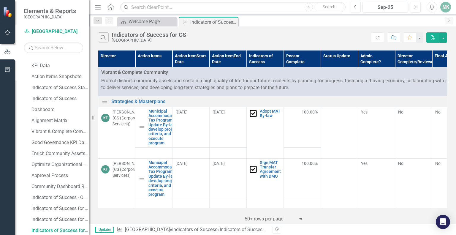
click at [352, 10] on button "Previous" at bounding box center [355, 7] width 11 height 11
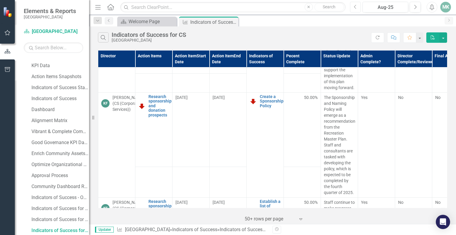
scroll to position [366, 0]
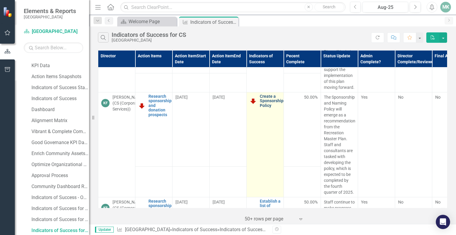
click at [266, 108] on link "Create a Sponsorship/Naming Policy" at bounding box center [280, 101] width 40 height 14
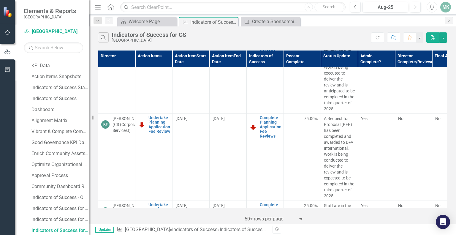
scroll to position [711, 0]
click at [236, 139] on td "[DATE]" at bounding box center [227, 142] width 37 height 58
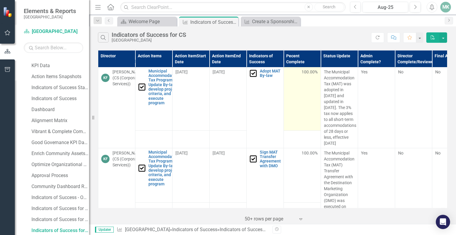
scroll to position [0, 0]
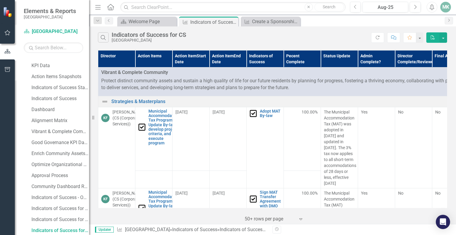
click at [435, 38] on button "PDF" at bounding box center [432, 37] width 13 height 10
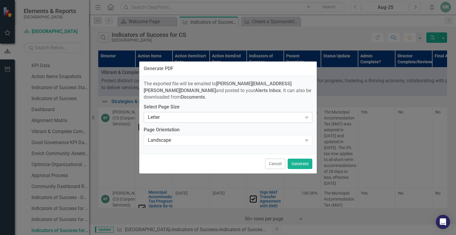
click at [294, 114] on div "Letter" at bounding box center [225, 117] width 154 height 7
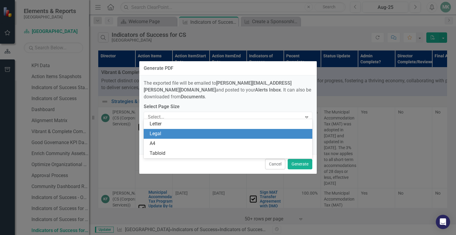
click at [281, 131] on div "Legal" at bounding box center [229, 133] width 159 height 7
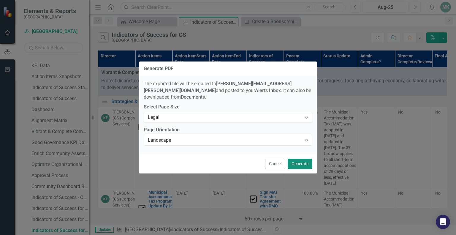
click at [301, 161] on button "Generate" at bounding box center [299, 163] width 25 height 10
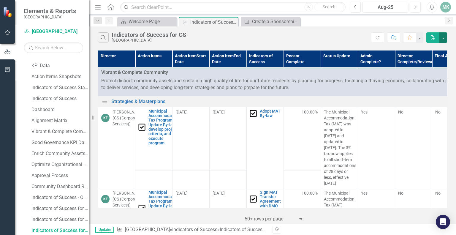
click at [443, 36] on button "button" at bounding box center [443, 37] width 8 height 10
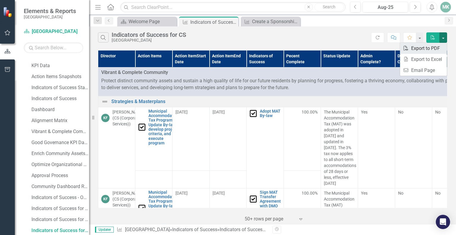
click at [438, 44] on link "PDF Export to PDF" at bounding box center [423, 48] width 47 height 11
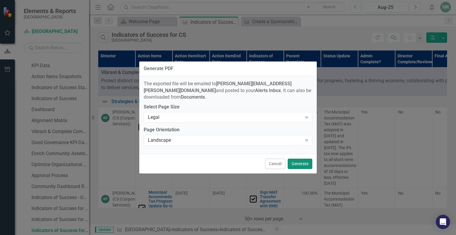
click at [301, 162] on button "Generate" at bounding box center [299, 163] width 25 height 10
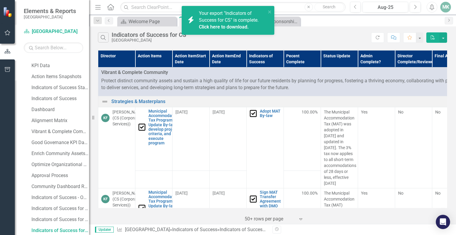
click at [238, 28] on link "Click here to download." at bounding box center [224, 27] width 50 height 6
